Goal: Complete application form

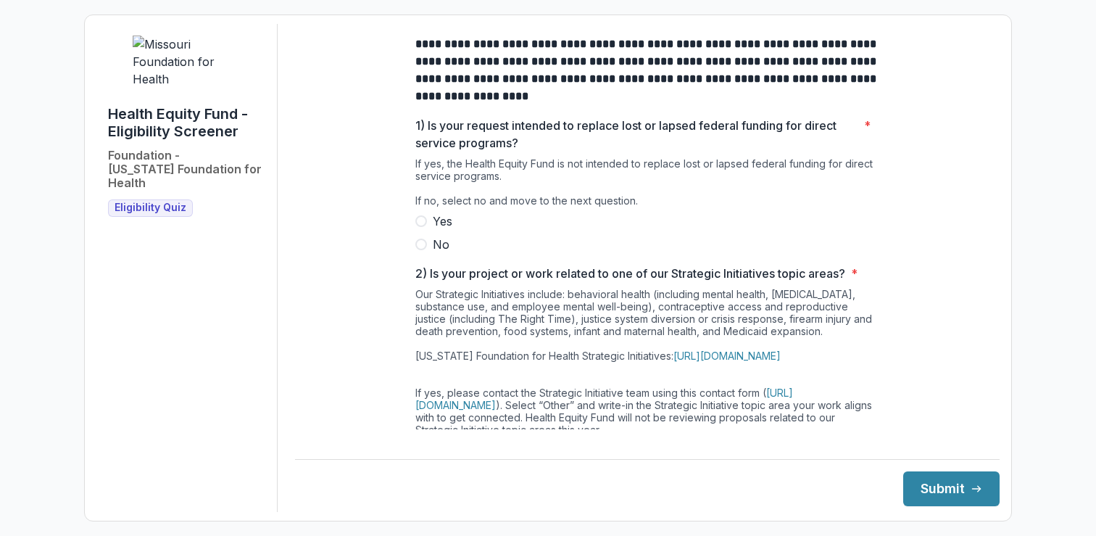
click at [419, 250] on span at bounding box center [421, 245] width 12 height 12
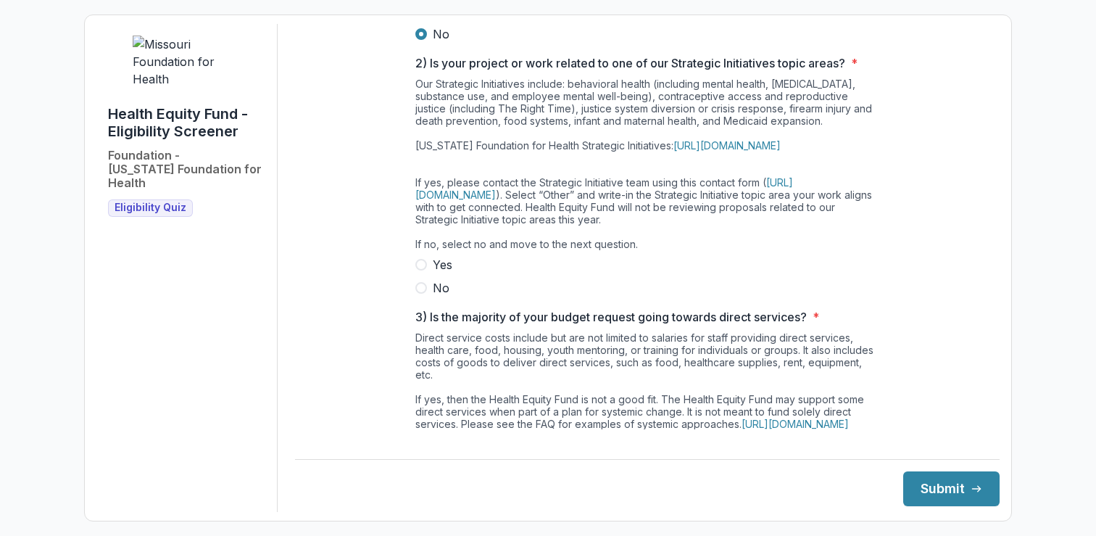
scroll to position [211, 0]
click at [420, 293] on span at bounding box center [421, 287] width 12 height 12
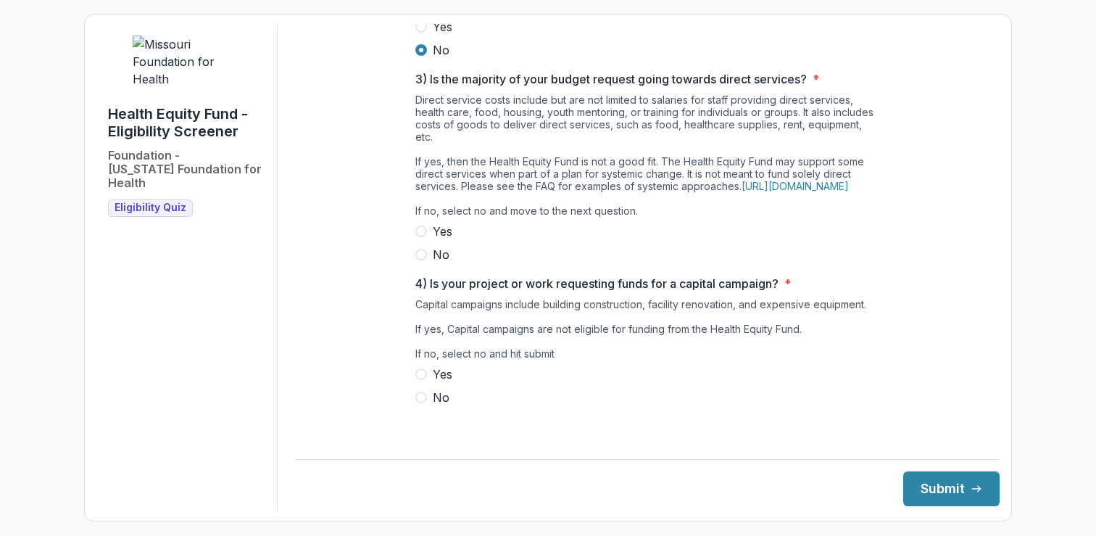
scroll to position [473, 0]
click at [422, 260] on span at bounding box center [421, 255] width 12 height 12
click at [426, 406] on label "No" at bounding box center [647, 397] width 464 height 17
click at [939, 489] on button "Submit" at bounding box center [951, 488] width 96 height 35
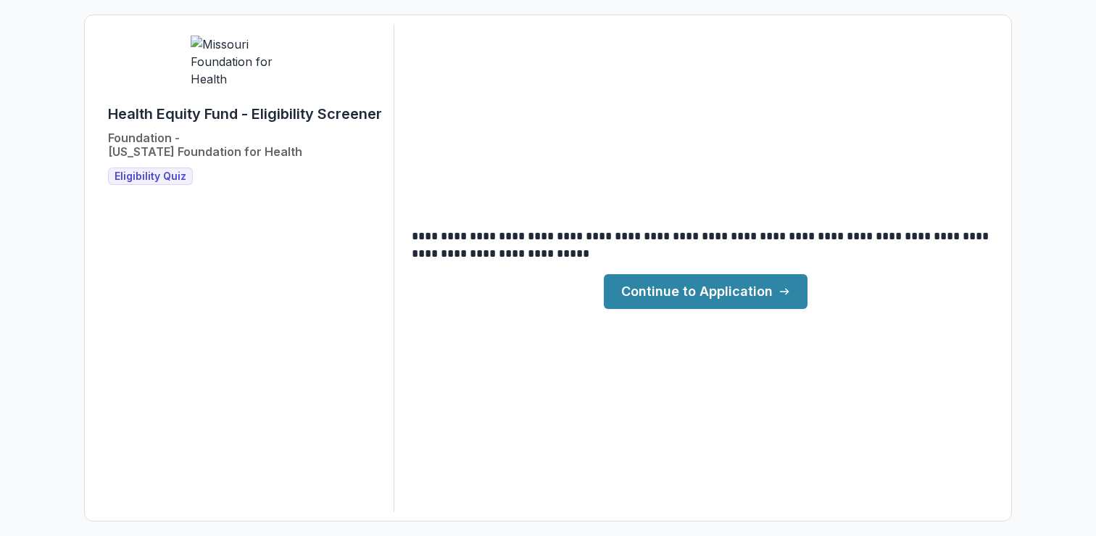
click at [701, 291] on link "Continue to Application" at bounding box center [706, 291] width 204 height 35
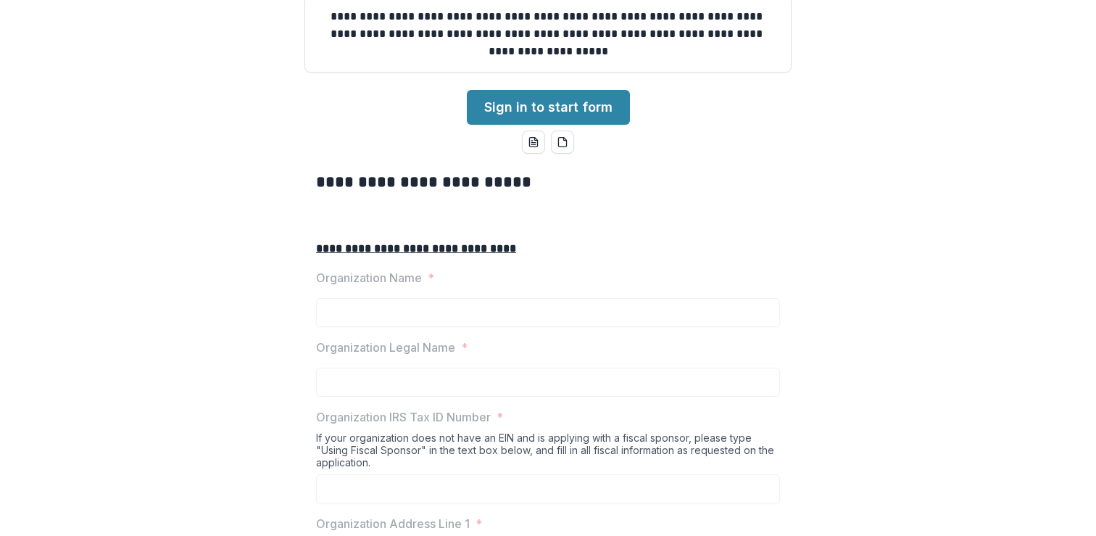
scroll to position [155, 0]
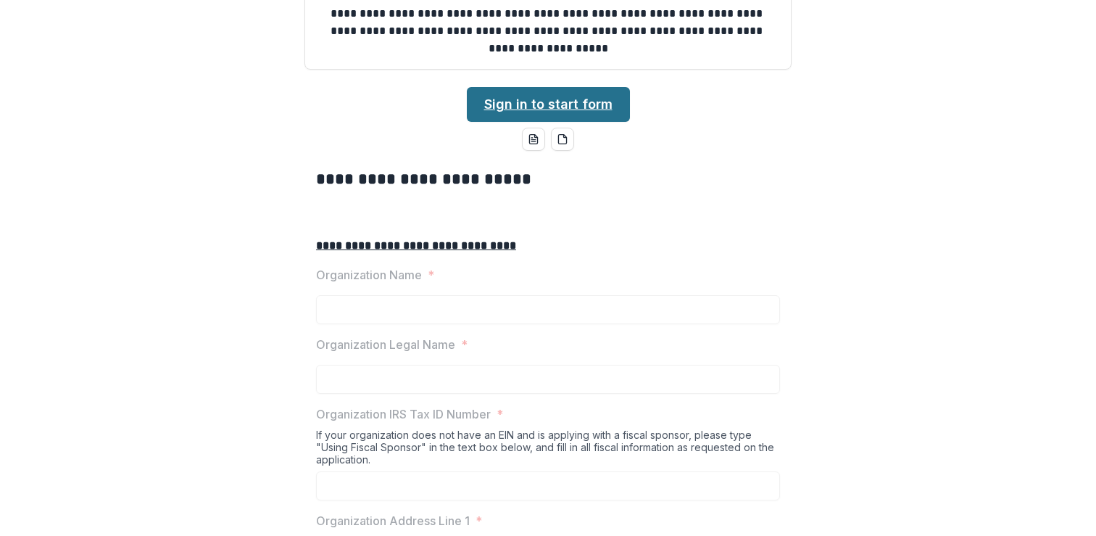
click at [548, 122] on link "Sign in to start form" at bounding box center [548, 104] width 163 height 35
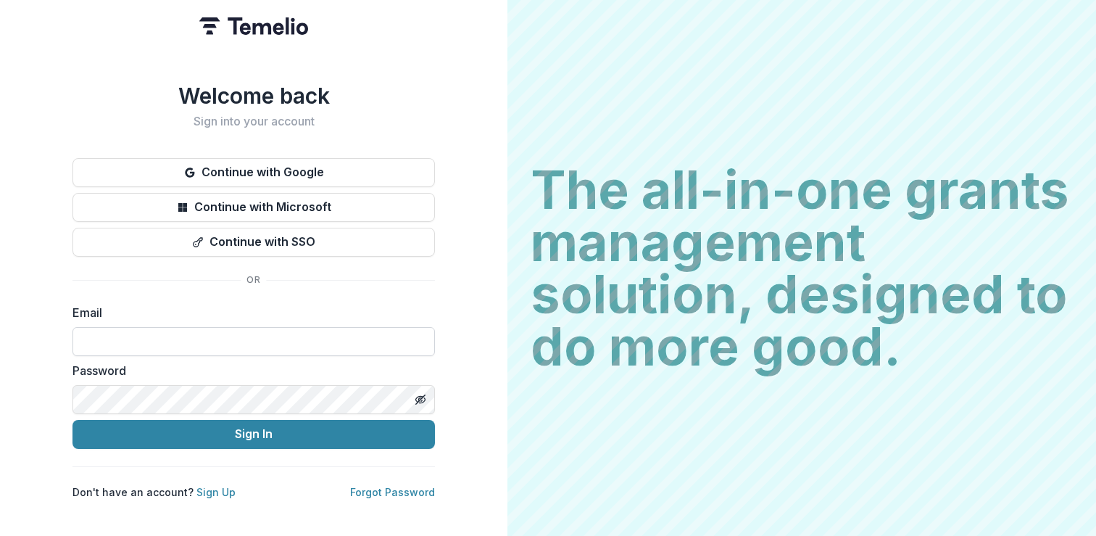
click at [144, 339] on input at bounding box center [253, 341] width 362 height 29
paste input "**********"
type input "**********"
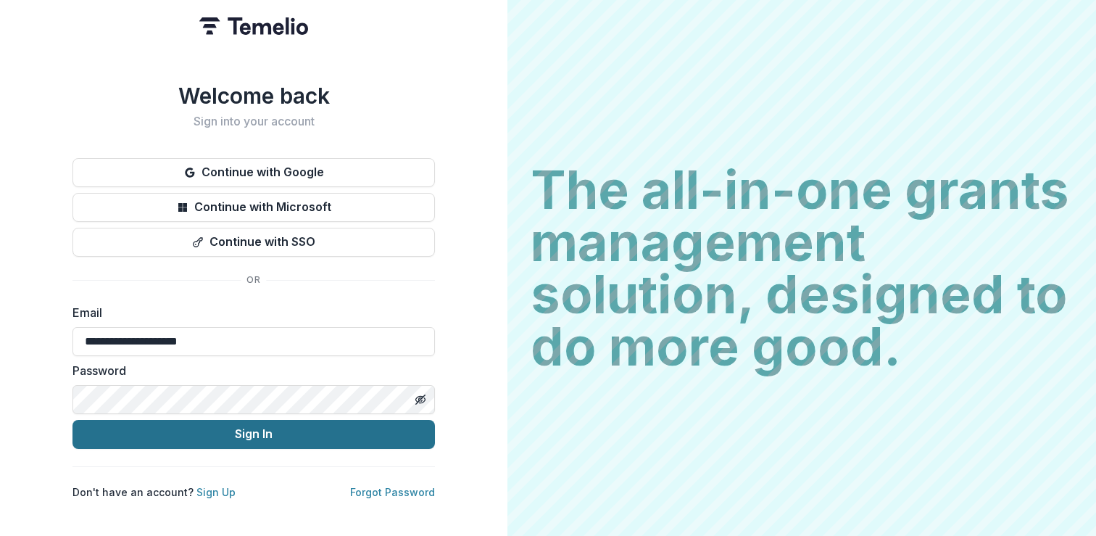
click at [252, 426] on button "Sign In" at bounding box center [253, 434] width 362 height 29
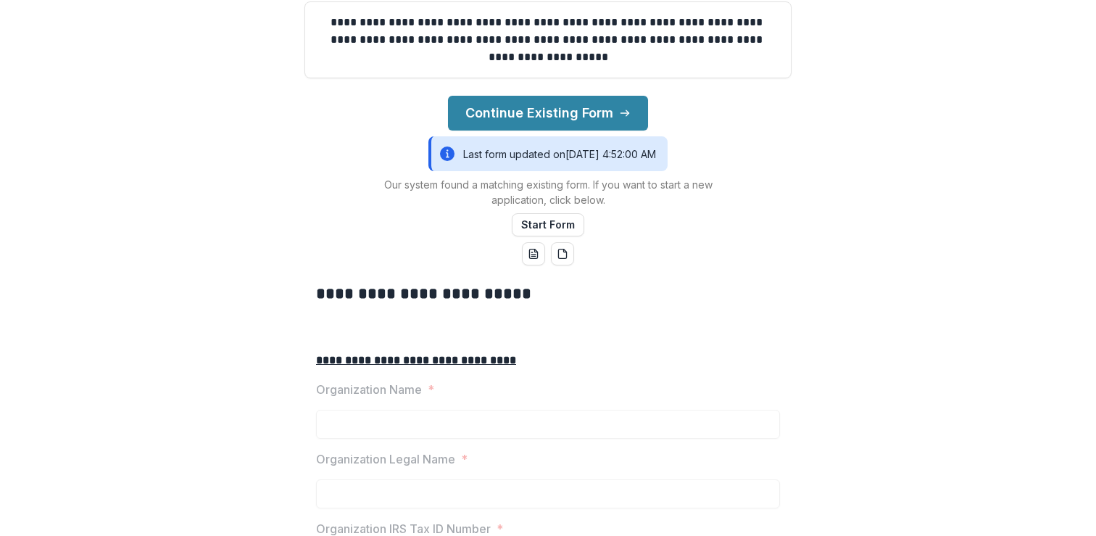
scroll to position [182, 0]
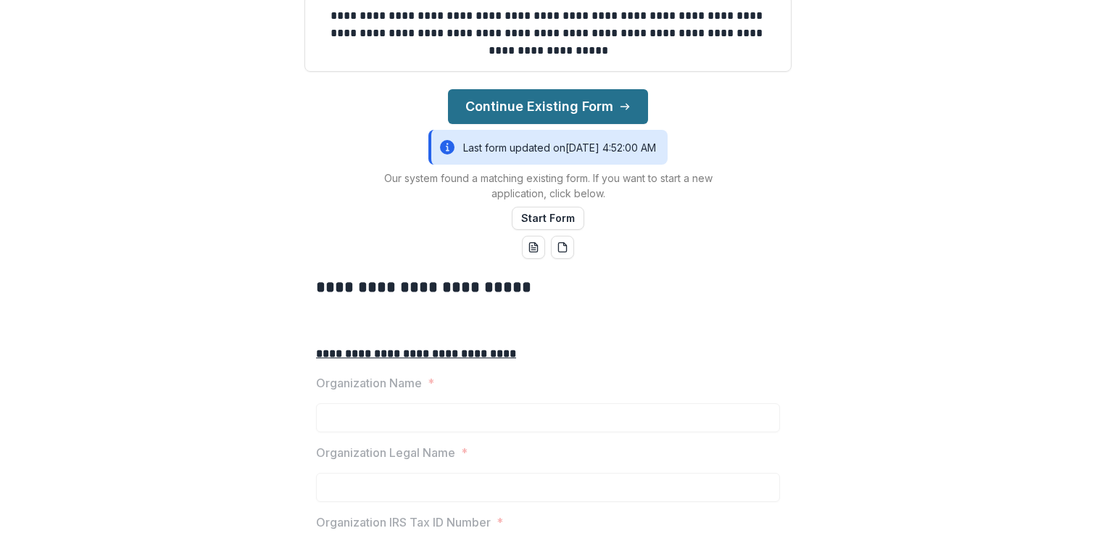
click at [543, 124] on button "Continue Existing Form" at bounding box center [548, 106] width 200 height 35
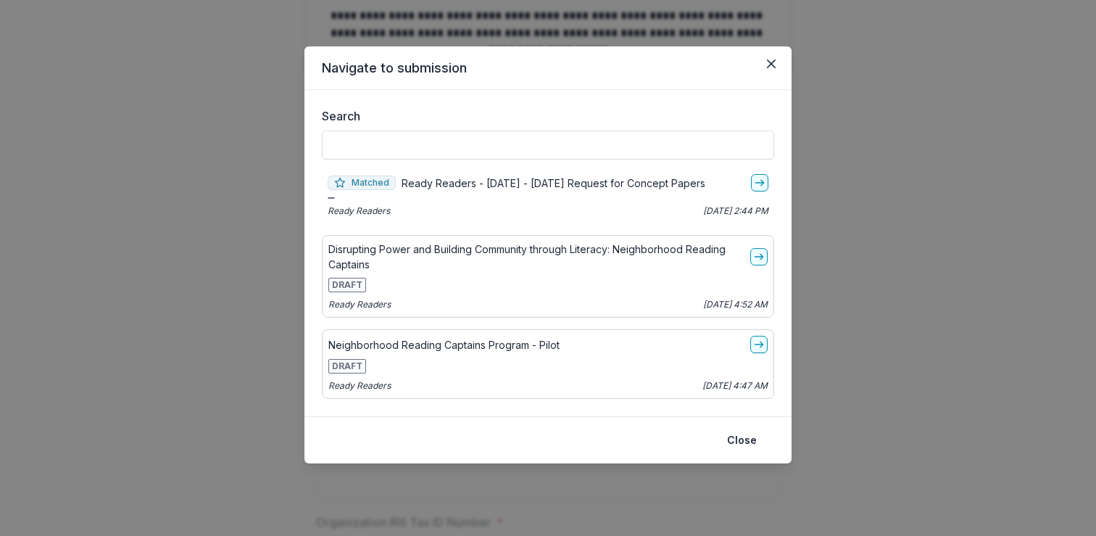
click at [547, 280] on div "DRAFT" at bounding box center [547, 285] width 439 height 14
click at [754, 252] on icon "go-to" at bounding box center [759, 257] width 12 height 12
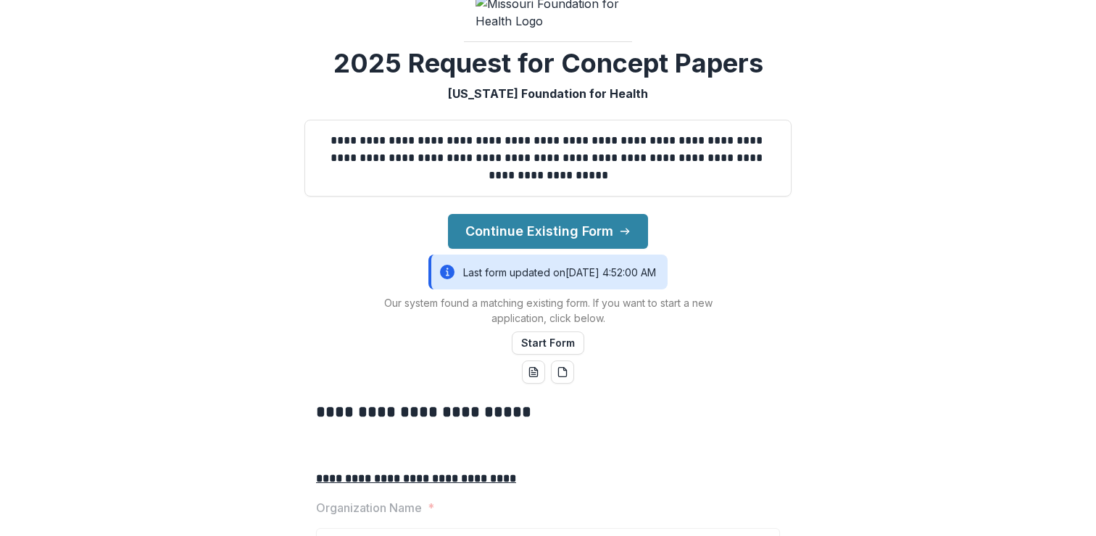
scroll to position [132, 0]
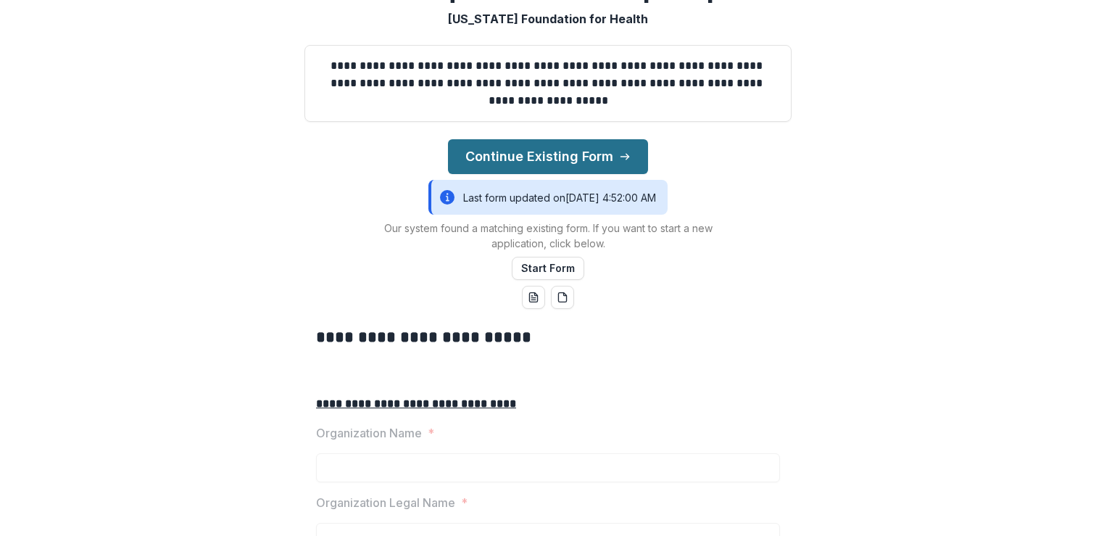
click at [557, 174] on button "Continue Existing Form" at bounding box center [548, 156] width 200 height 35
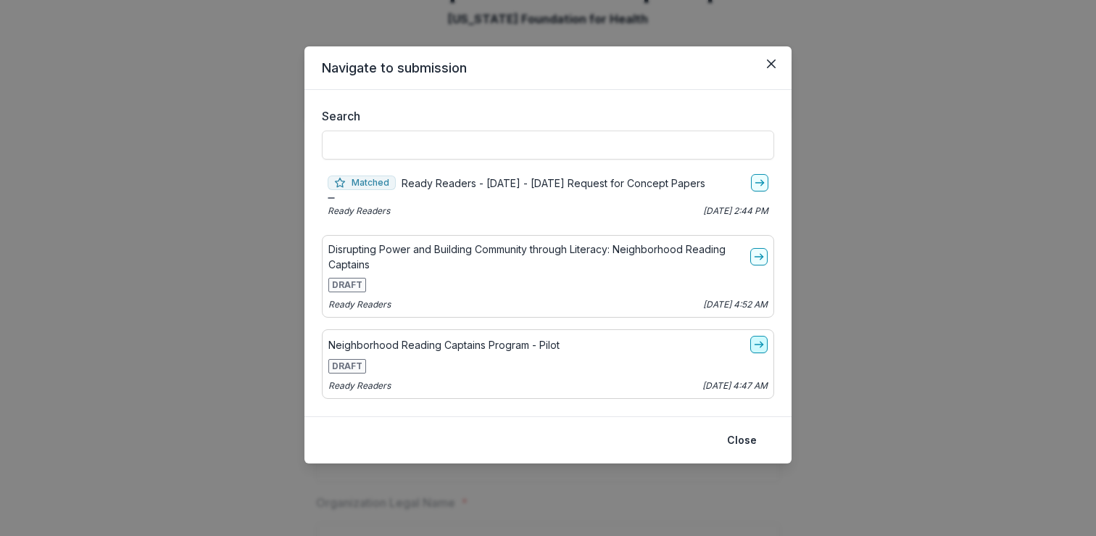
click at [758, 345] on icon "go-to" at bounding box center [759, 345] width 12 height 12
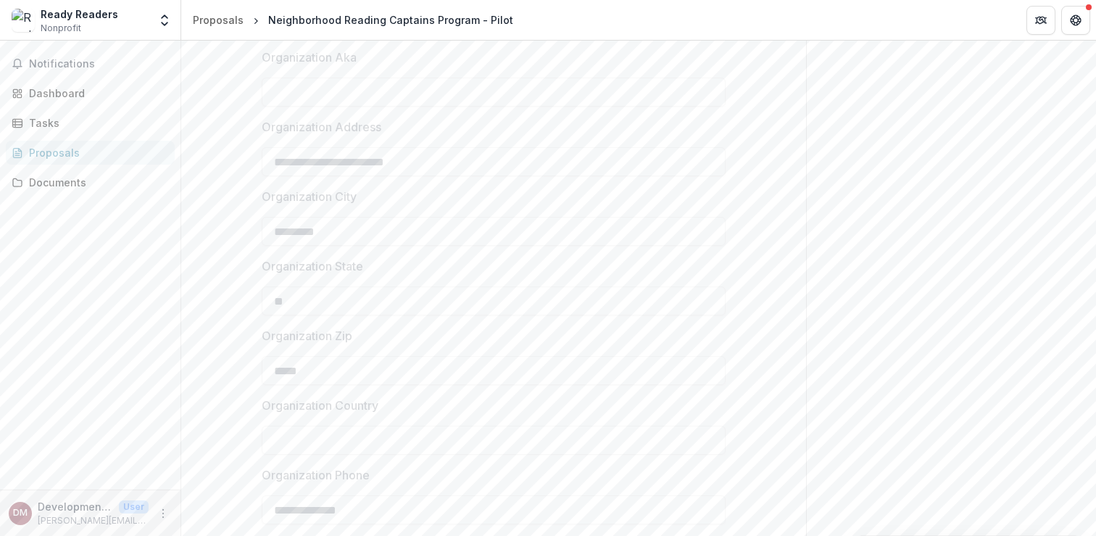
scroll to position [650, 0]
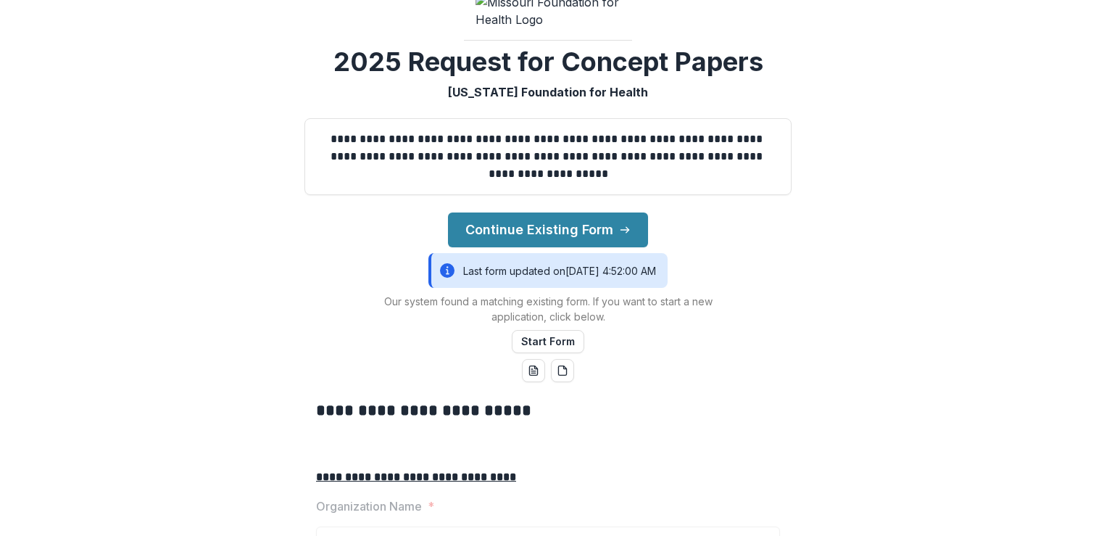
scroll to position [97, 0]
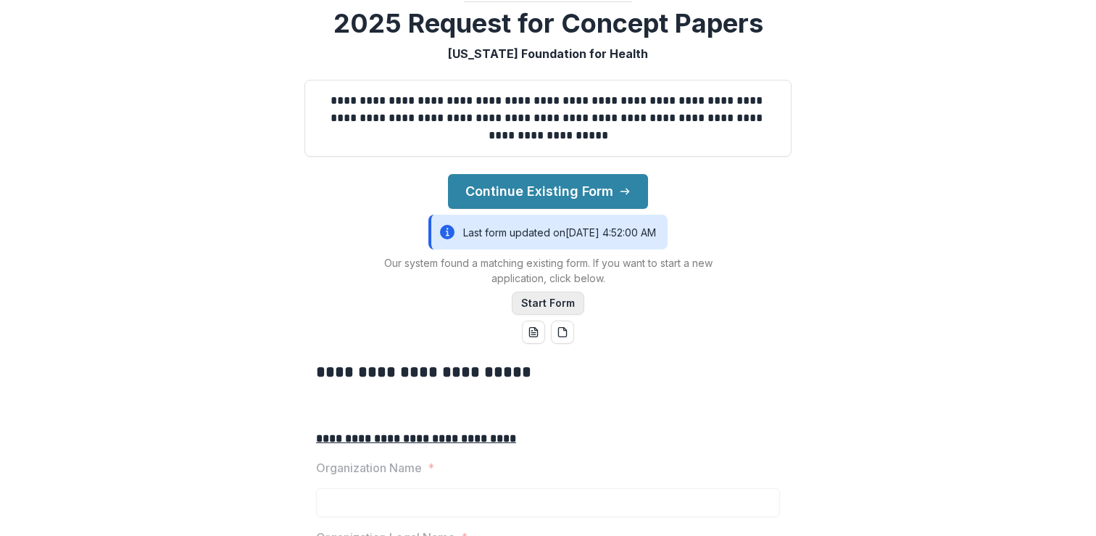
click at [543, 315] on button "Start Form" at bounding box center [548, 302] width 72 height 23
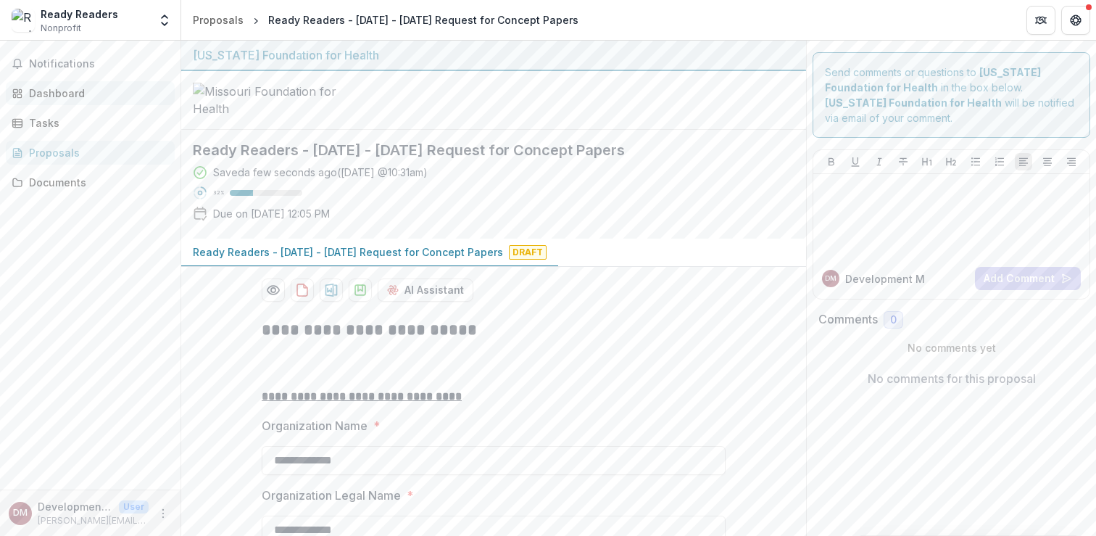
click at [57, 92] on div "Dashboard" at bounding box center [96, 93] width 134 height 15
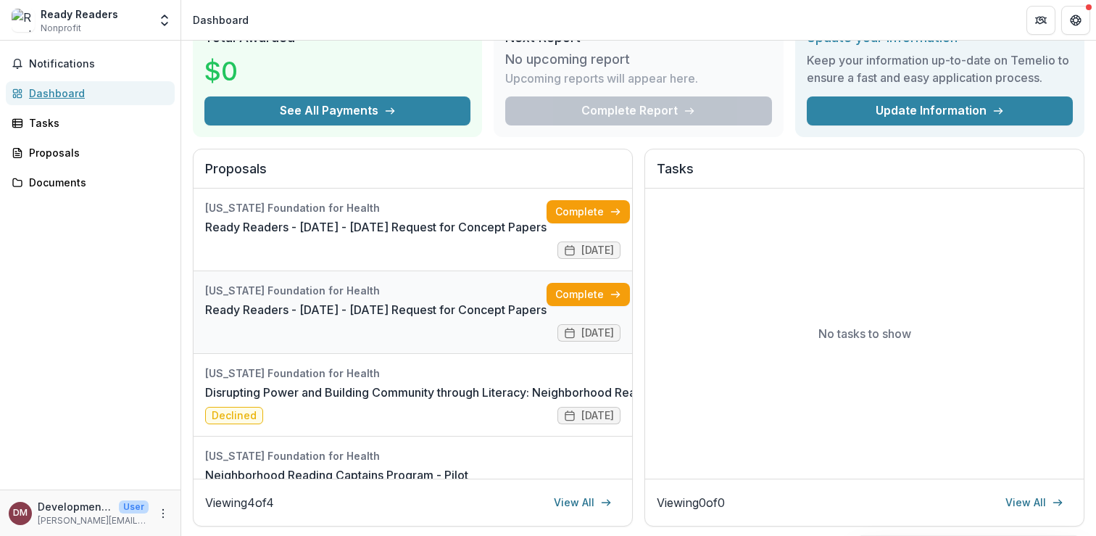
scroll to position [67, 0]
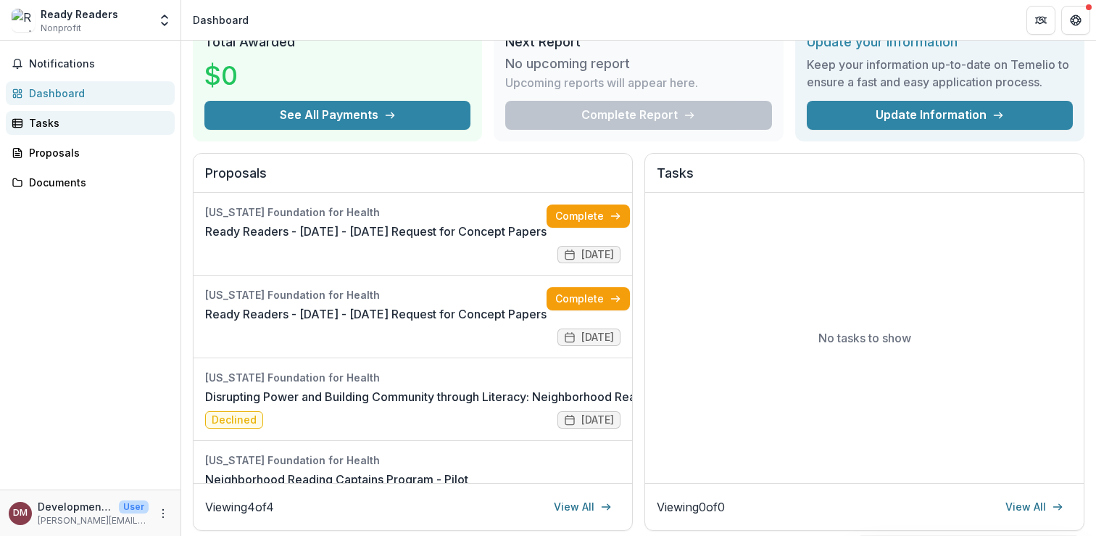
click at [44, 127] on div "Tasks" at bounding box center [96, 122] width 134 height 15
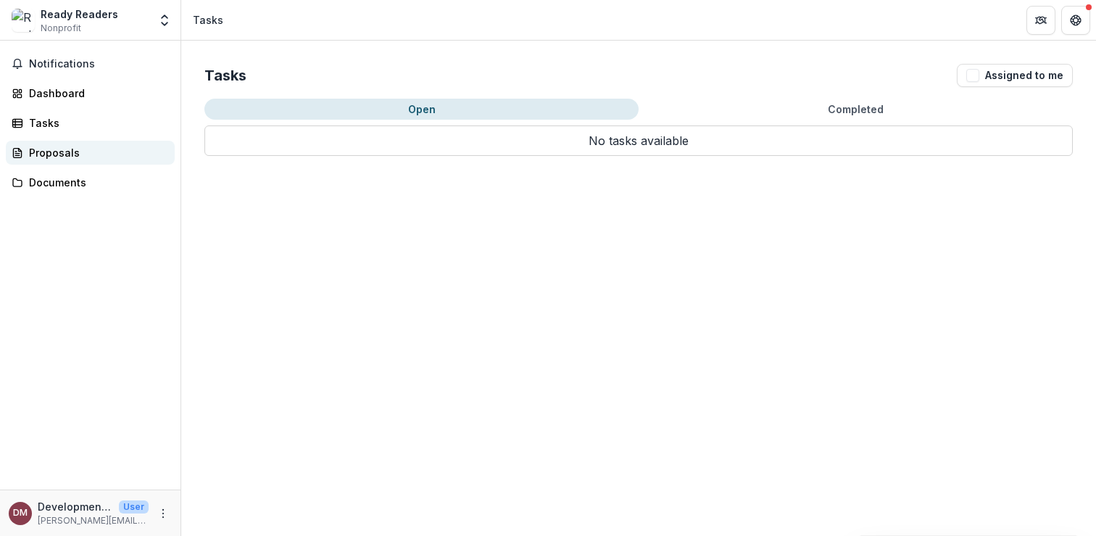
click at [50, 157] on div "Proposals" at bounding box center [96, 152] width 134 height 15
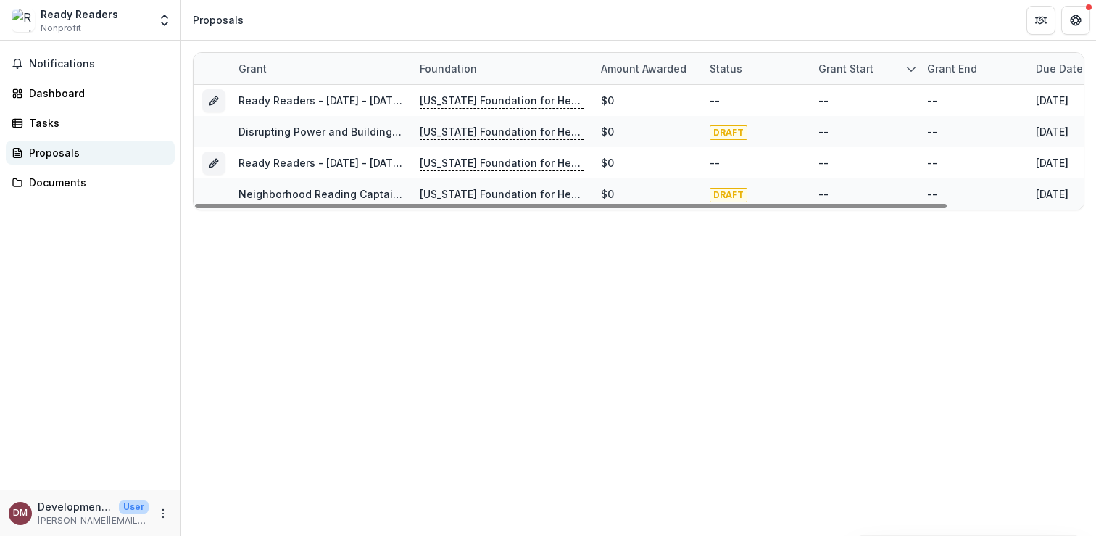
click at [60, 152] on div "Proposals" at bounding box center [96, 152] width 134 height 15
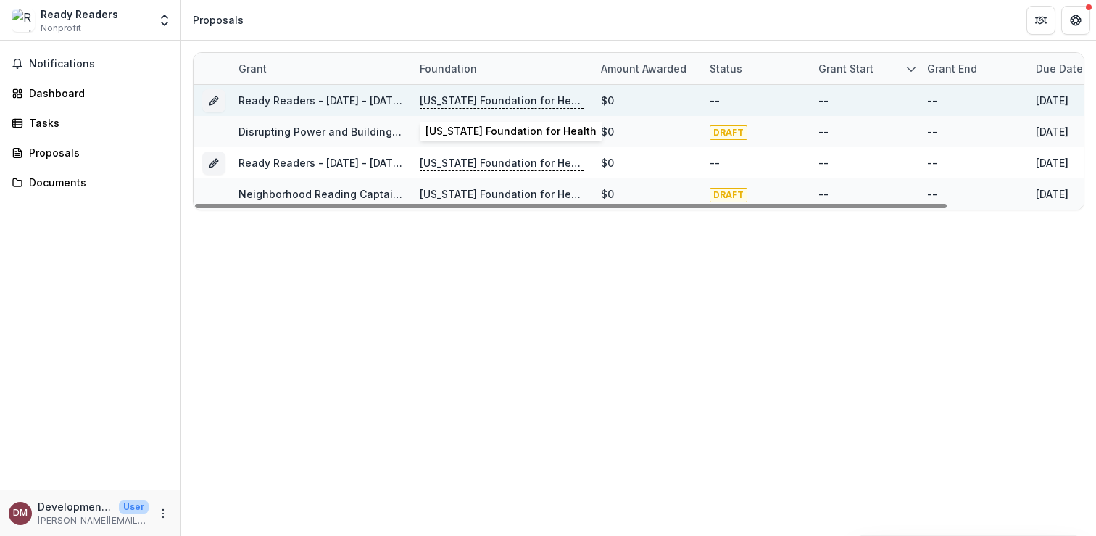
click at [440, 99] on p "[US_STATE] Foundation for Health" at bounding box center [502, 101] width 164 height 16
click at [209, 98] on icon "Grant 92f93444-432a-4181-9c30-f1cf0b6c1251" at bounding box center [214, 101] width 12 height 12
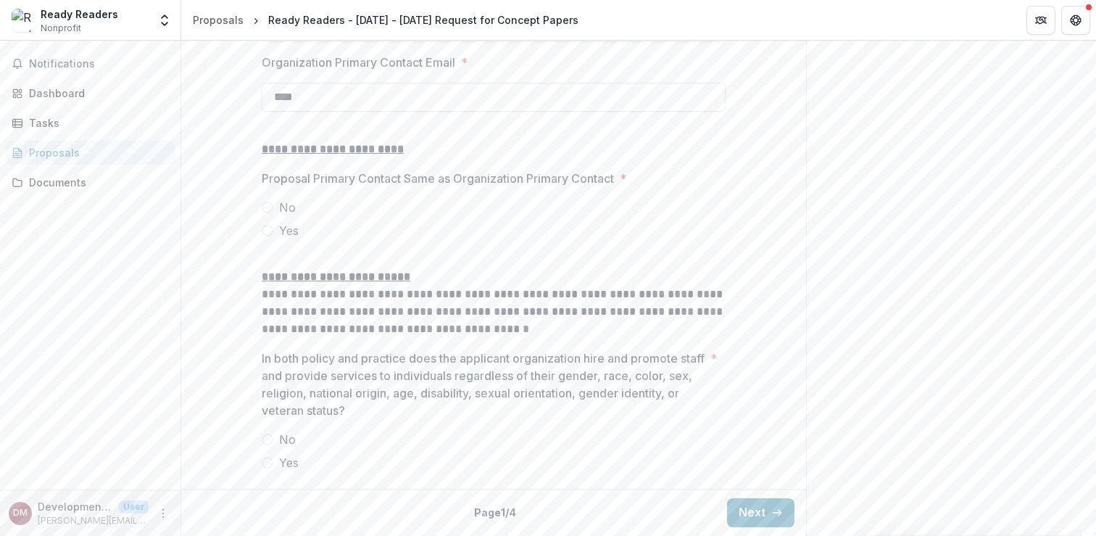
scroll to position [1806, 0]
click at [759, 505] on button "Next" at bounding box center [760, 512] width 67 height 29
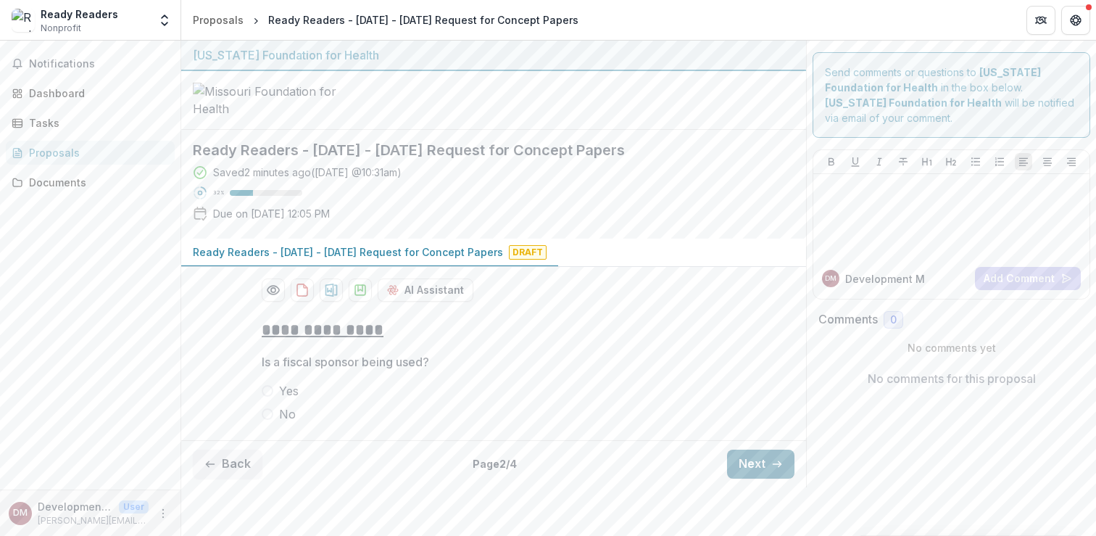
click at [747, 478] on button "Next" at bounding box center [760, 463] width 67 height 29
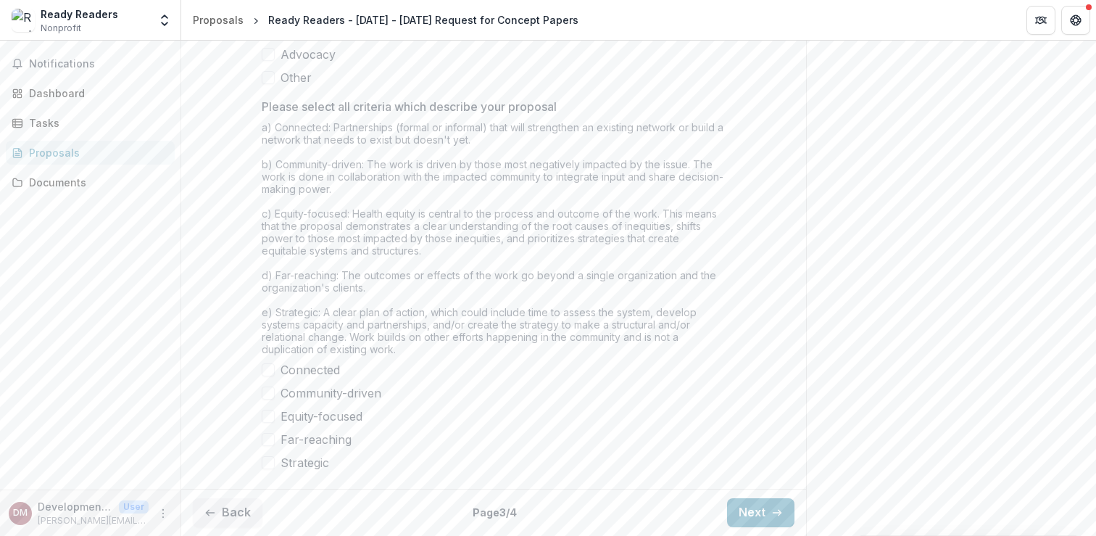
scroll to position [1248, 0]
click at [753, 512] on button "Next" at bounding box center [760, 512] width 67 height 29
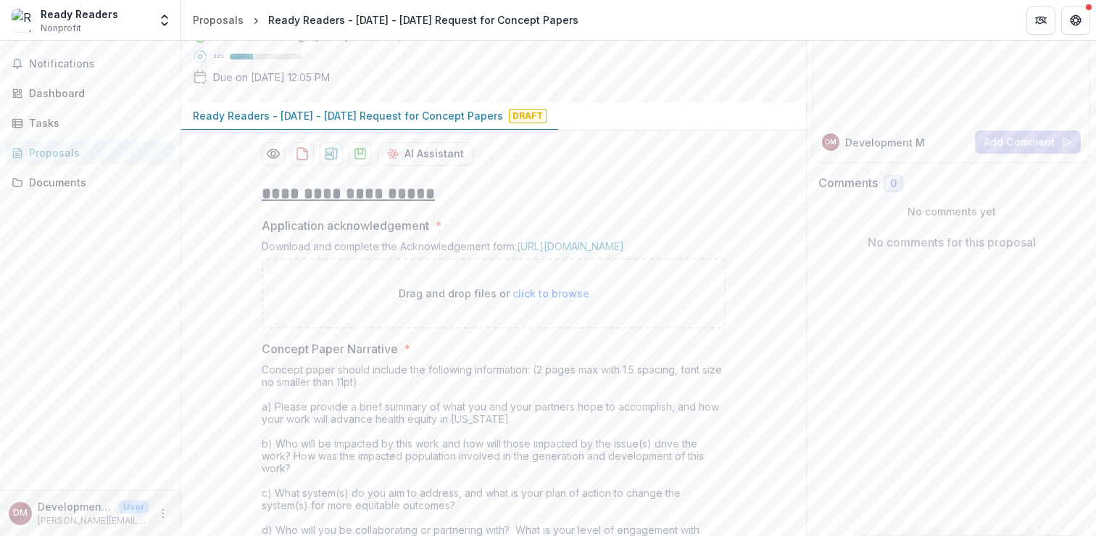
scroll to position [0, 0]
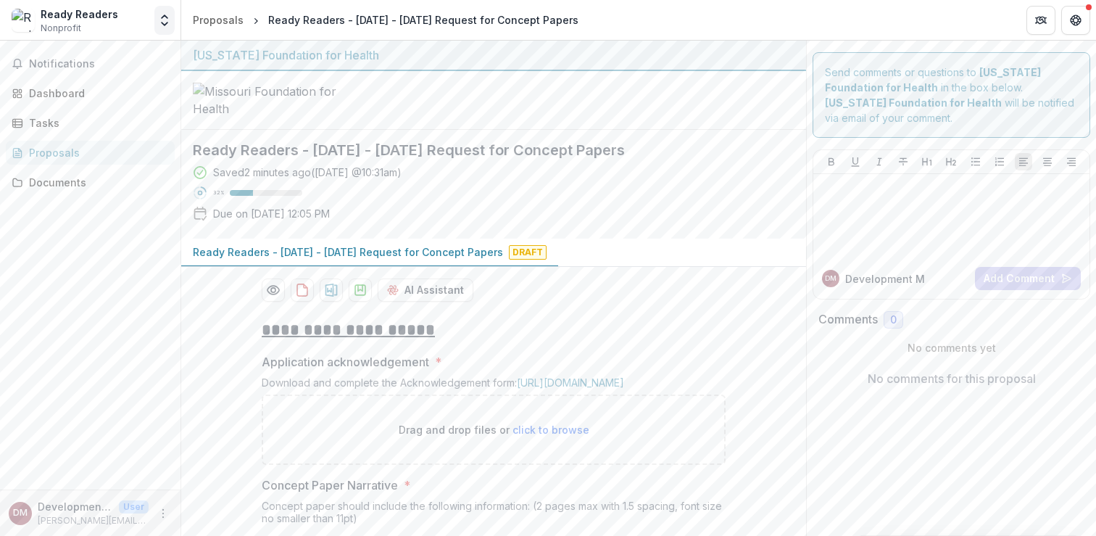
click at [159, 19] on icon "Open entity switcher" at bounding box center [164, 20] width 14 height 14
click at [159, 18] on icon "Open entity switcher" at bounding box center [164, 20] width 14 height 14
click at [62, 512] on p "Development Manager" at bounding box center [75, 506] width 75 height 15
click at [165, 513] on icon "More" at bounding box center [163, 513] width 12 height 12
click at [203, 509] on button "Logout" at bounding box center [258, 506] width 155 height 24
